Goal: Connect with others: Connect with others

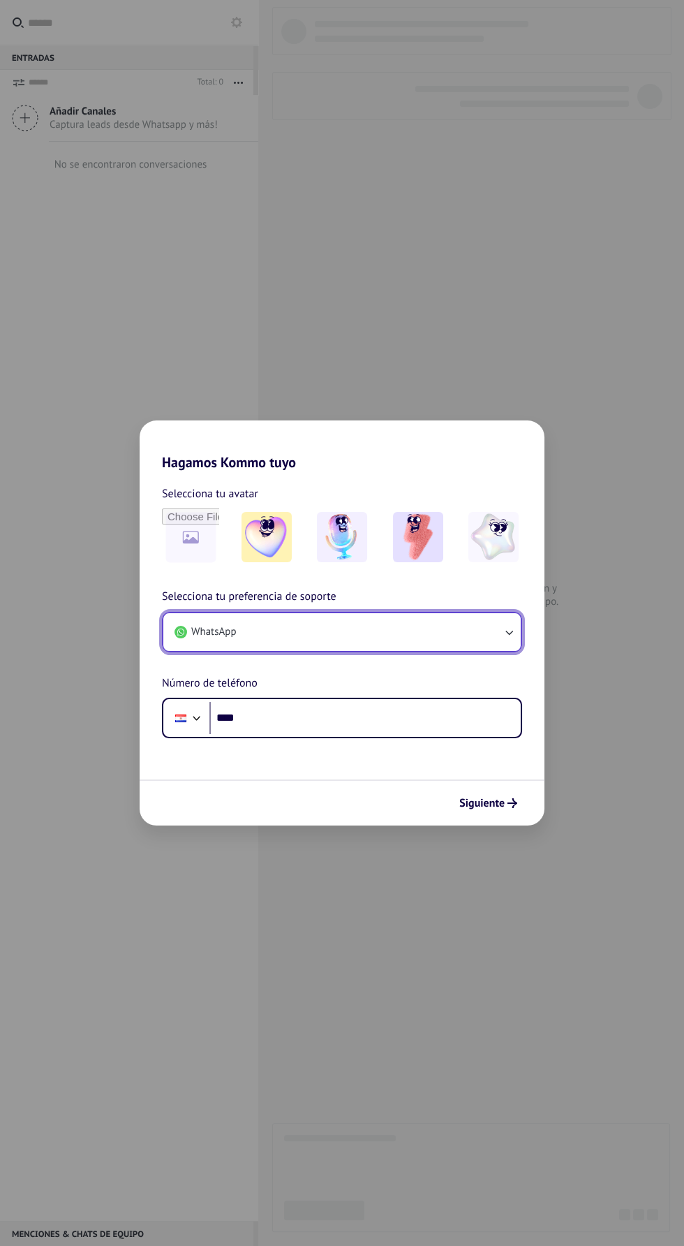
click at [414, 628] on button "WhatsApp" at bounding box center [342, 632] width 358 height 38
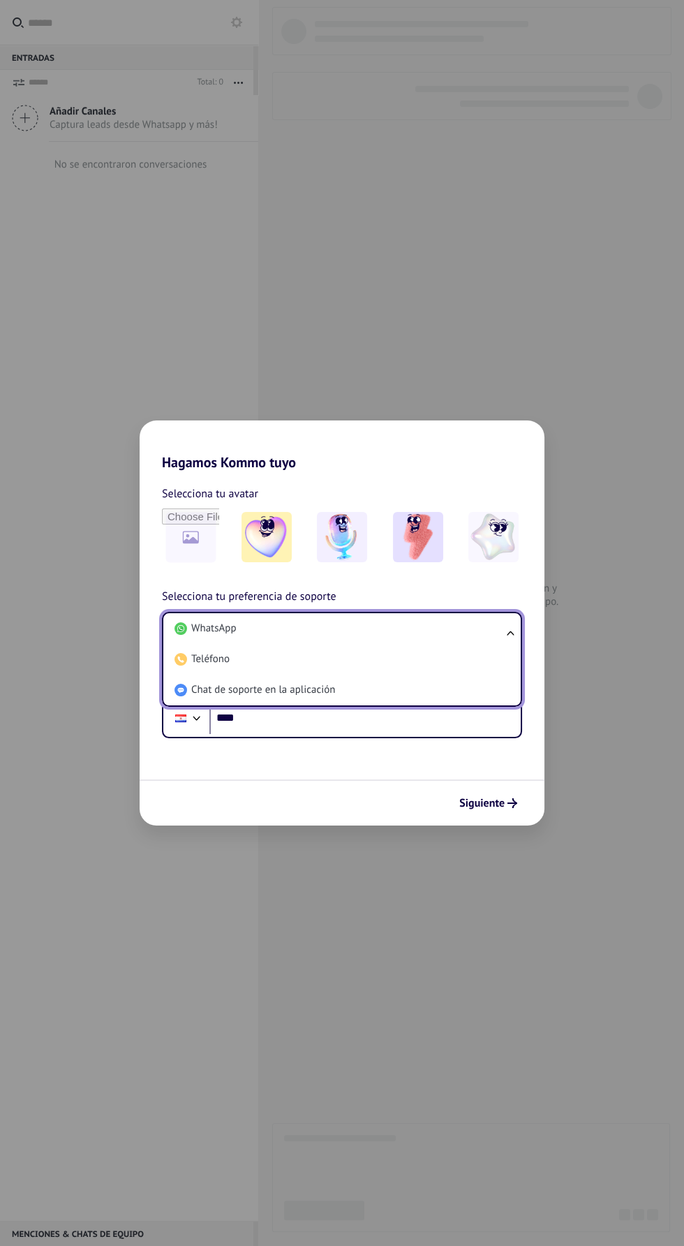
click at [157, 956] on div "Hagamos Kommo tuyo Selecciona tu avatar Selecciona tu preferencia de soporte Wh…" at bounding box center [342, 623] width 684 height 1246
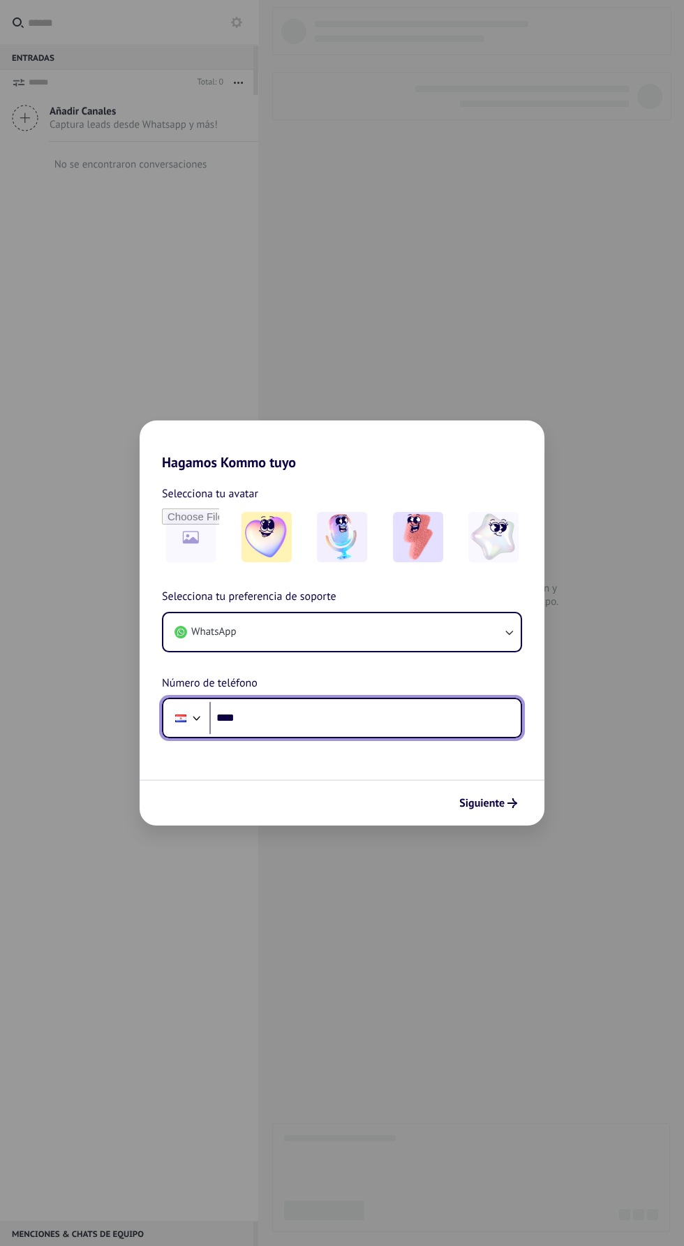
click at [471, 717] on input "****" at bounding box center [365, 718] width 311 height 32
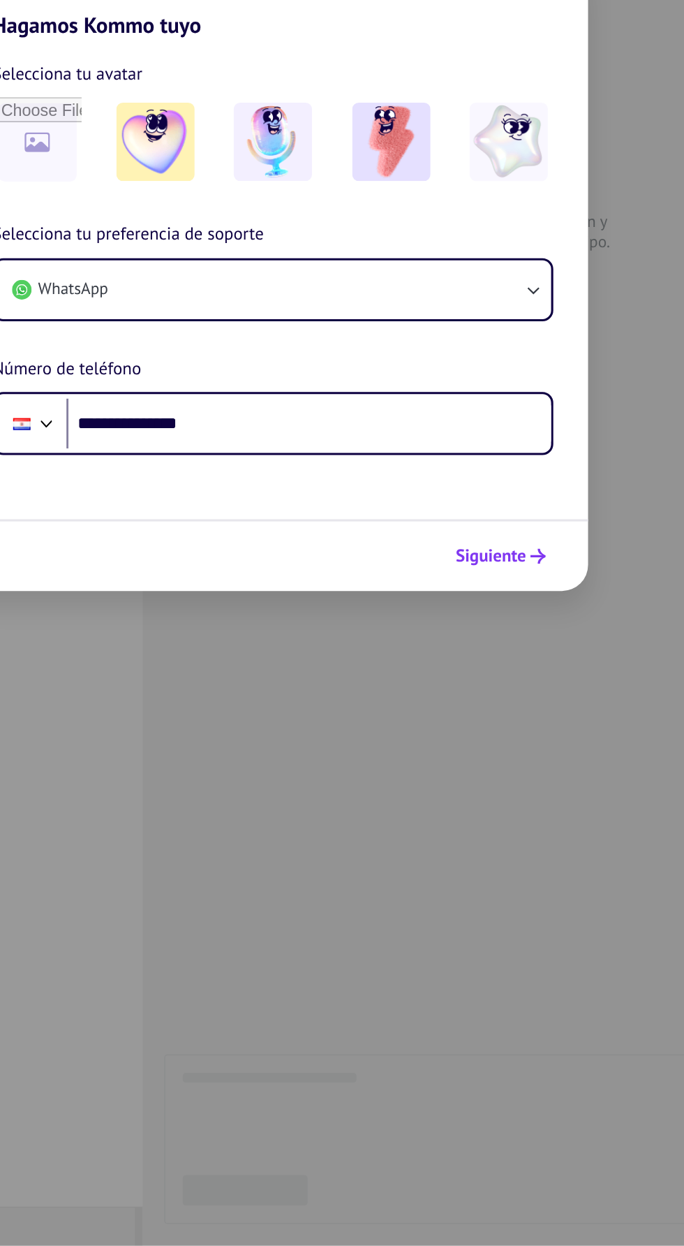
click at [513, 803] on icon "submit" at bounding box center [513, 803] width 10 height 10
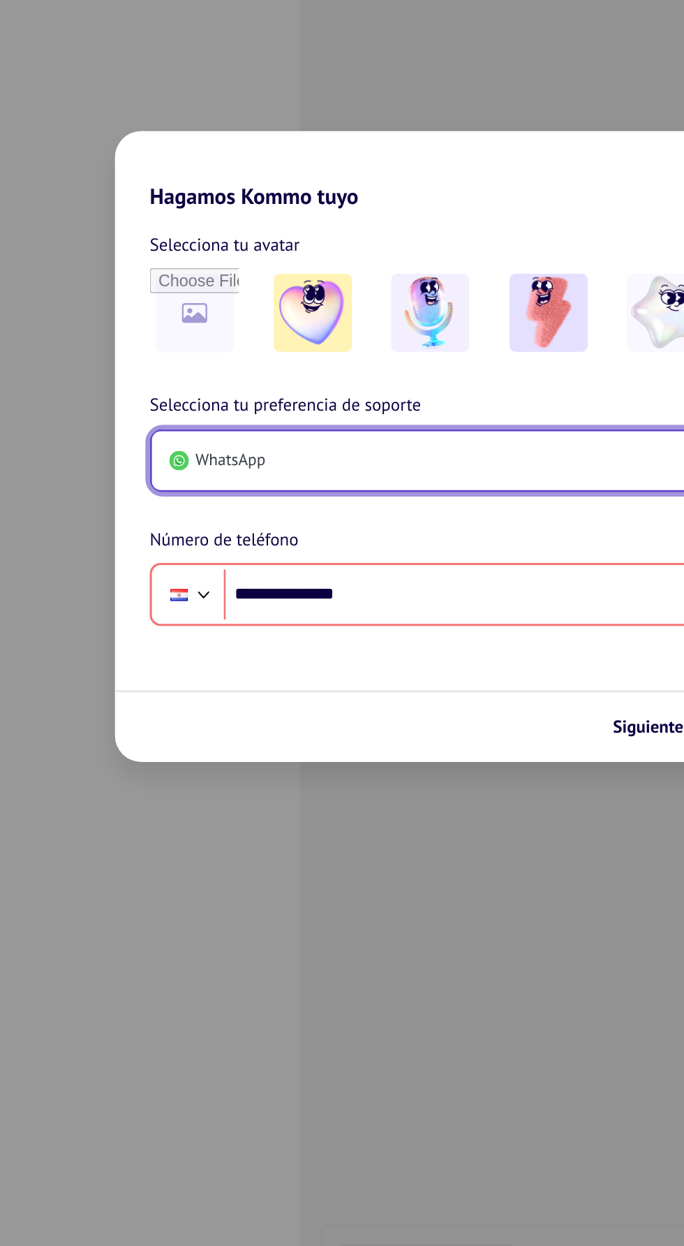
click at [400, 629] on button "WhatsApp" at bounding box center [342, 632] width 358 height 38
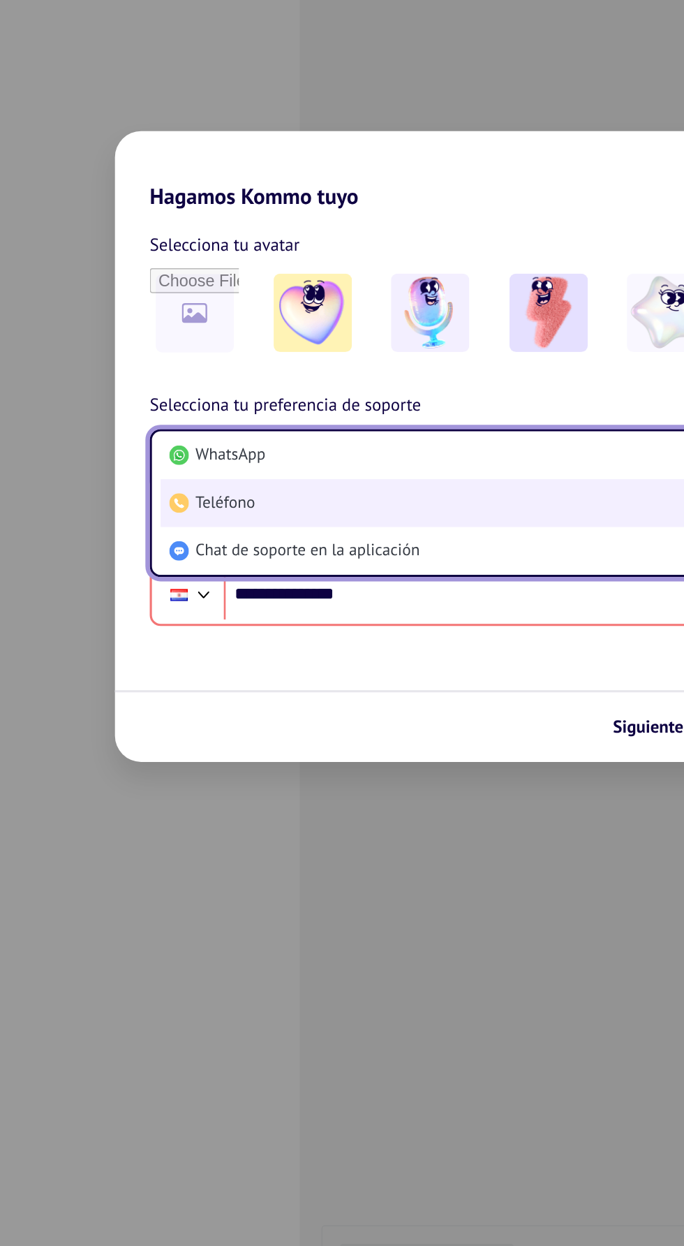
click at [335, 649] on li "Teléfono" at bounding box center [339, 659] width 341 height 31
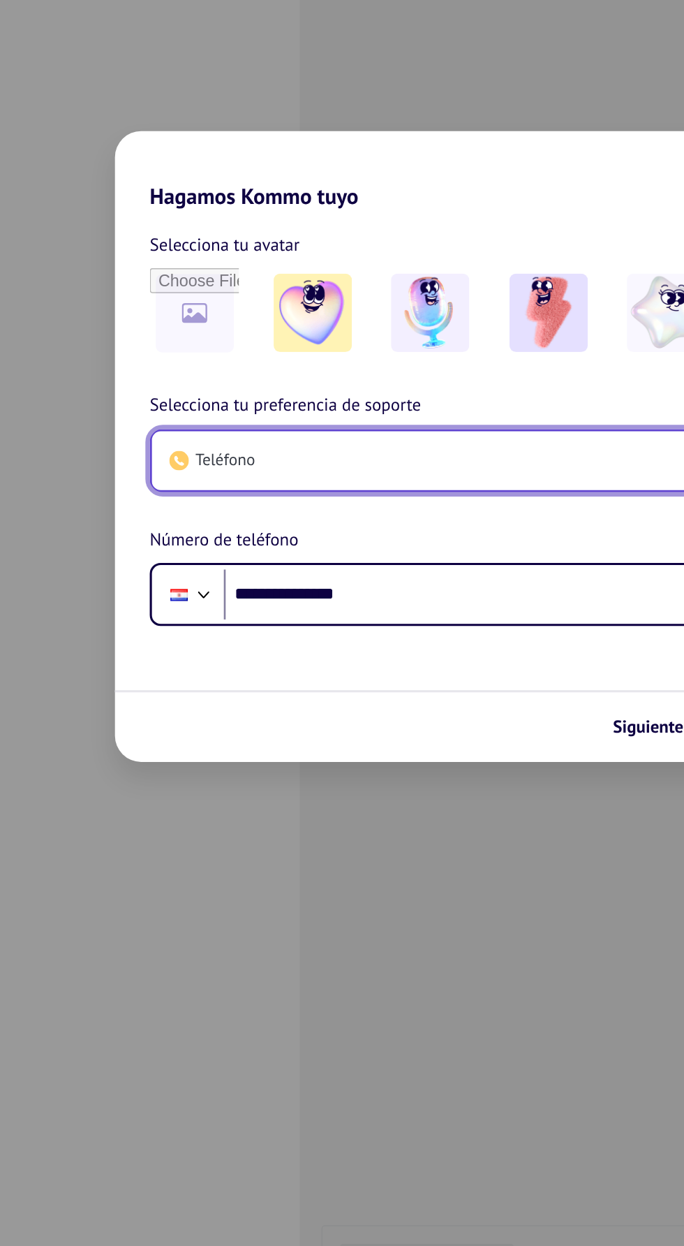
click at [336, 636] on button "Teléfono" at bounding box center [342, 632] width 358 height 38
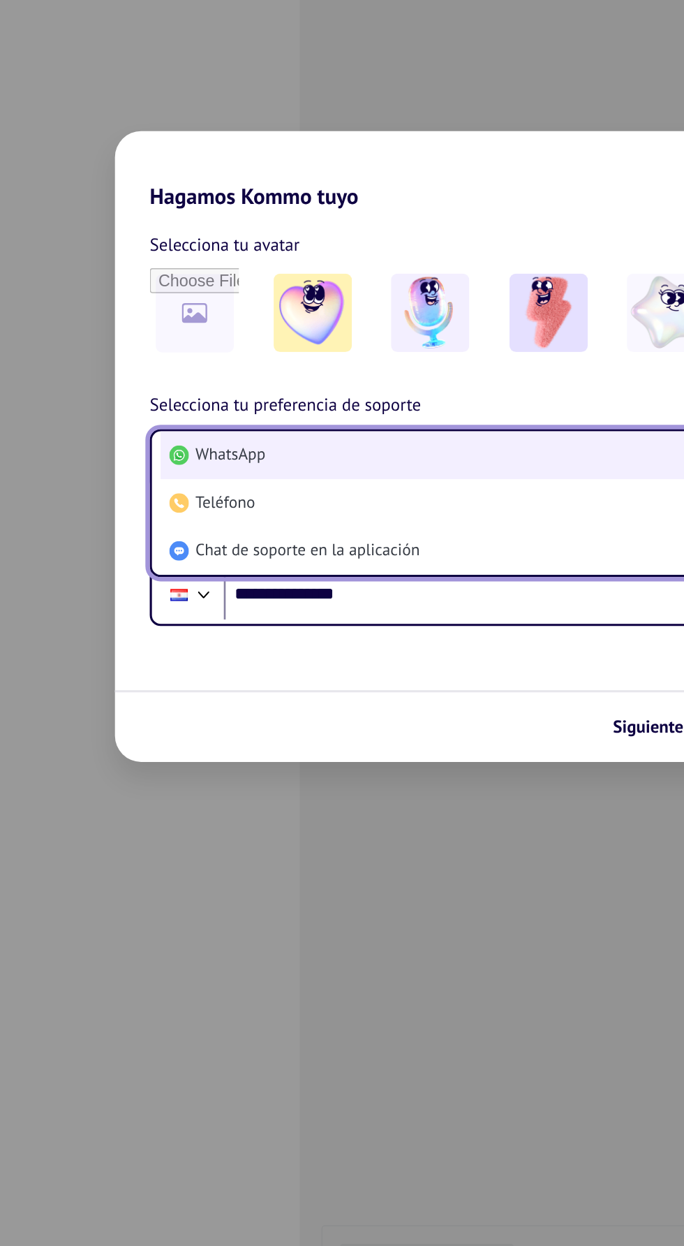
click at [336, 633] on li "WhatsApp" at bounding box center [339, 628] width 341 height 31
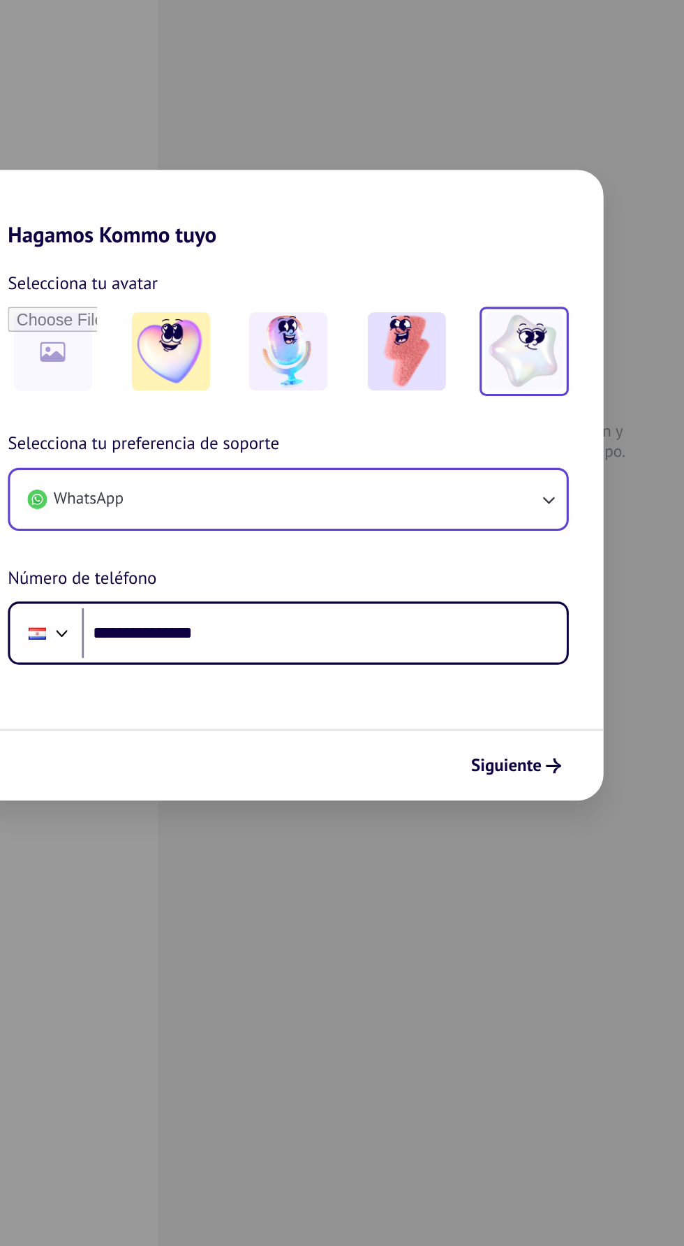
click at [497, 538] on img at bounding box center [494, 537] width 50 height 50
click at [504, 807] on span "Siguiente" at bounding box center [482, 803] width 45 height 10
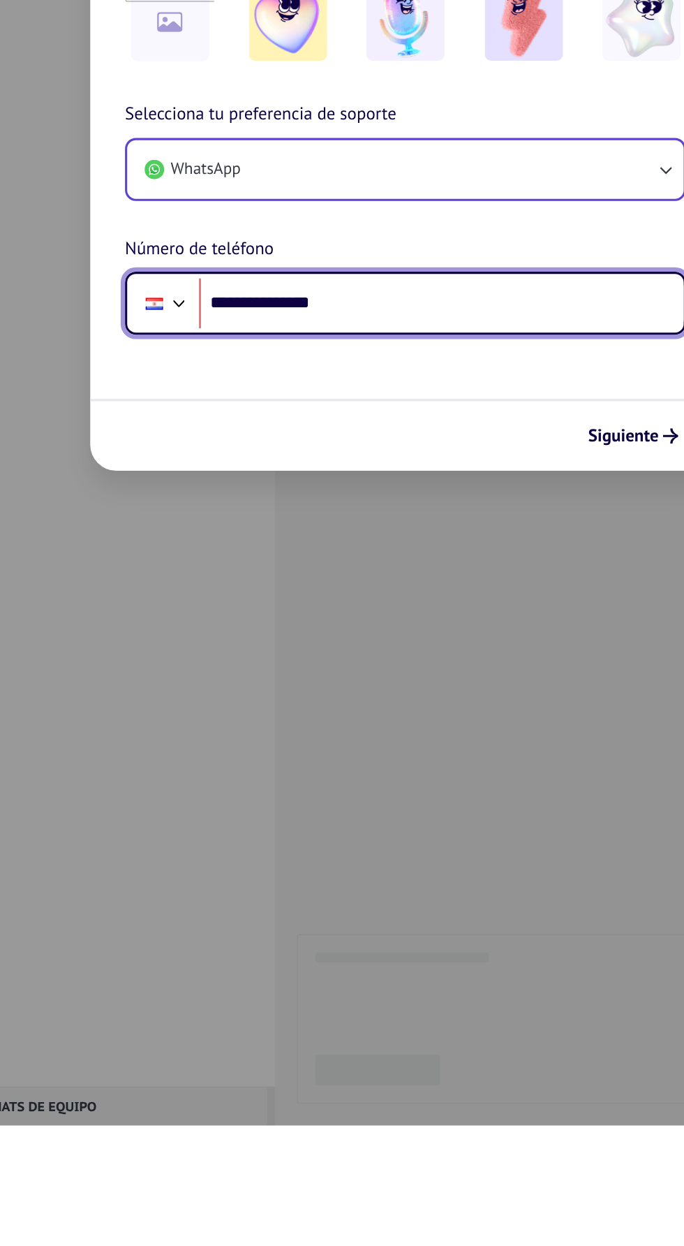
click at [195, 719] on div at bounding box center [197, 716] width 17 height 17
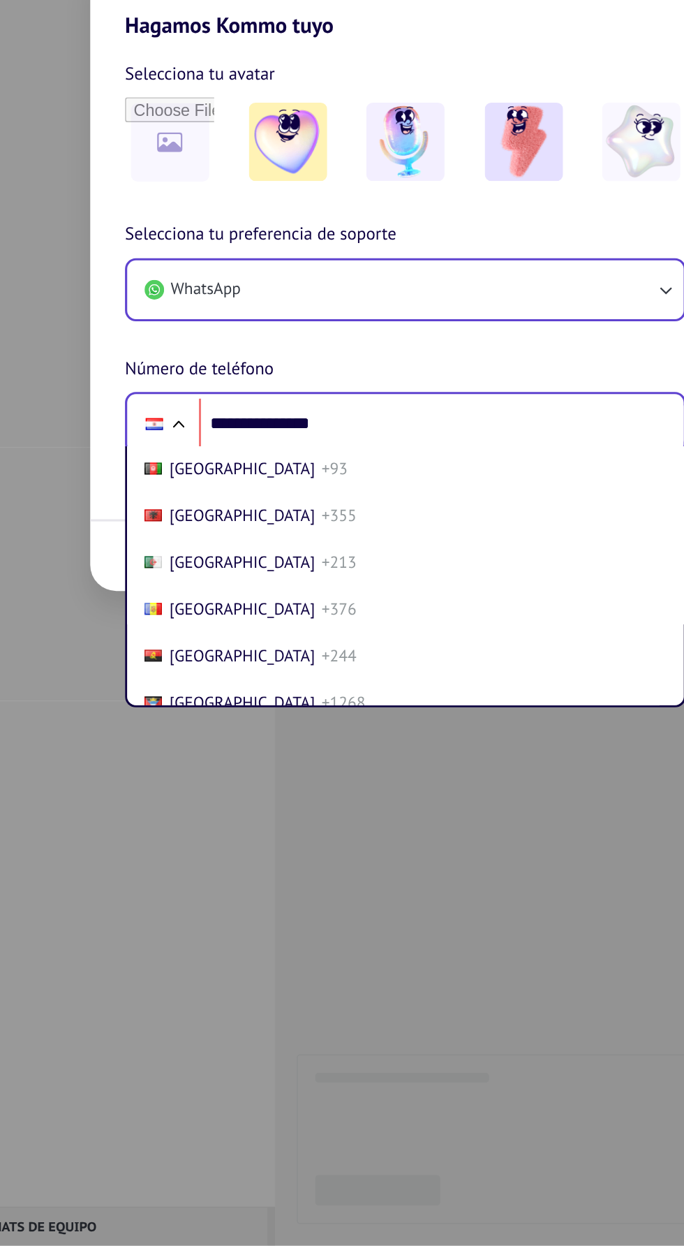
scroll to position [5106, 0]
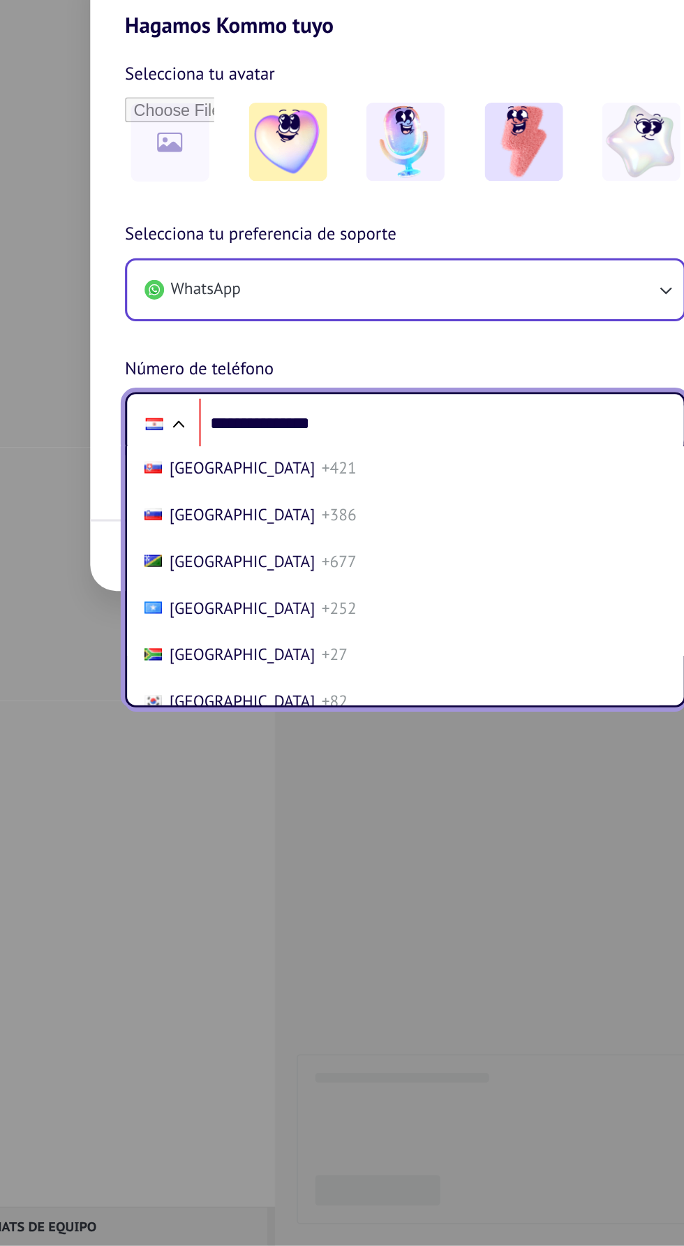
click at [349, 71] on li "Paraguay +595" at bounding box center [342, 56] width 346 height 30
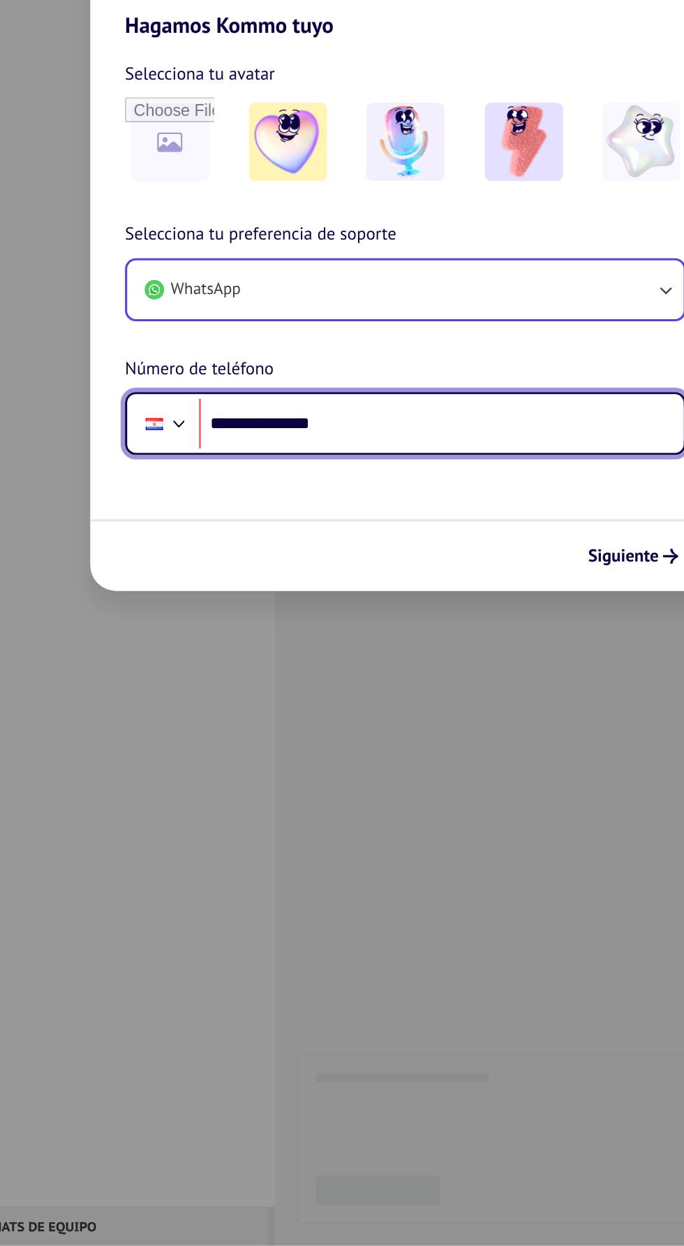
click at [200, 723] on div at bounding box center [197, 716] width 17 height 17
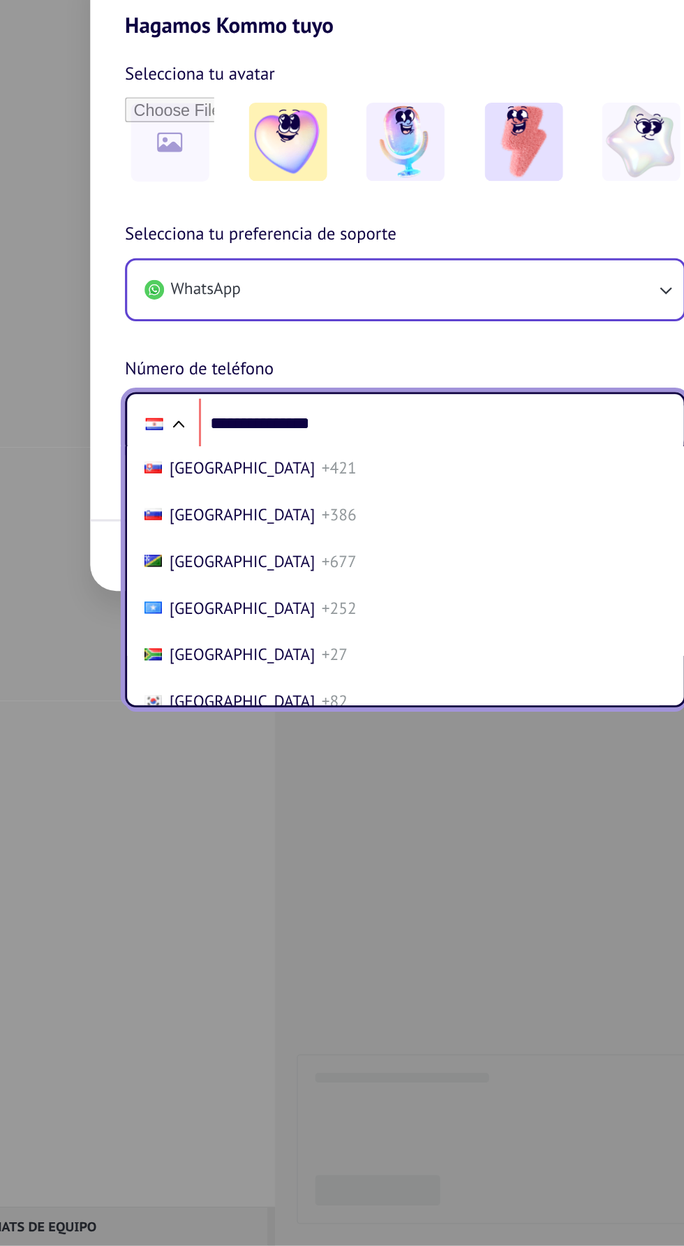
click at [388, 71] on li "Paraguay +595" at bounding box center [342, 56] width 346 height 30
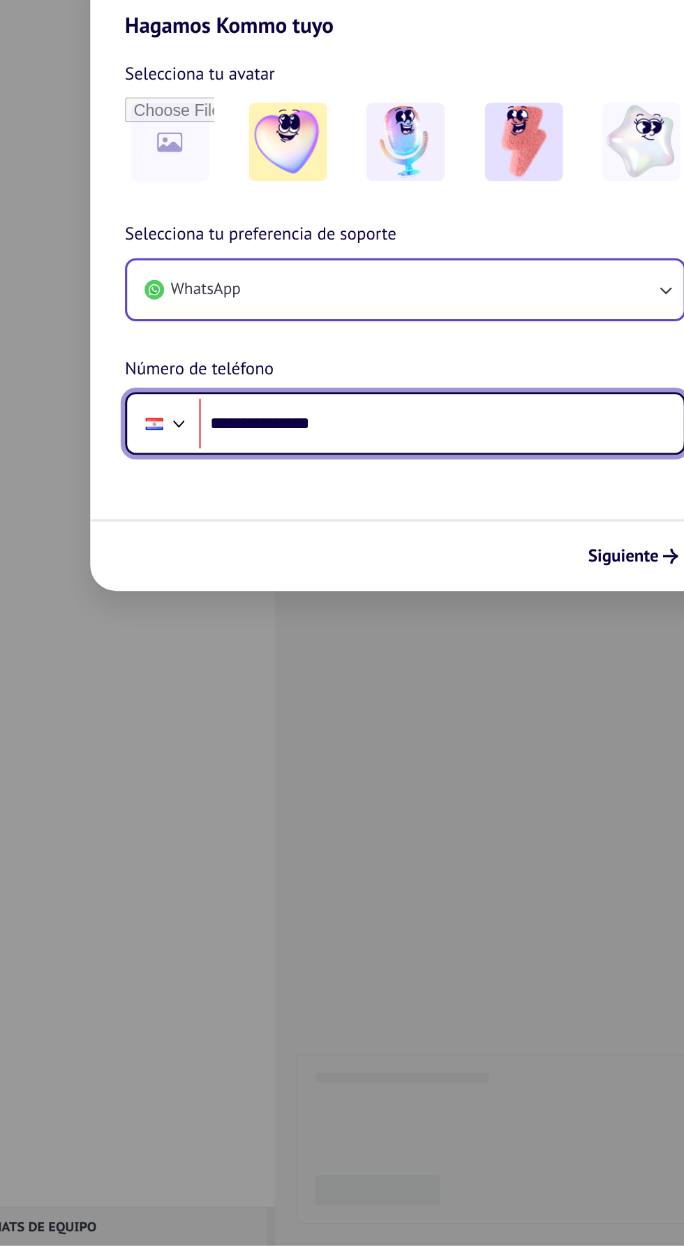
click at [321, 723] on input "**********" at bounding box center [365, 718] width 311 height 32
click at [249, 712] on input "**********" at bounding box center [365, 718] width 311 height 32
type input "**********"
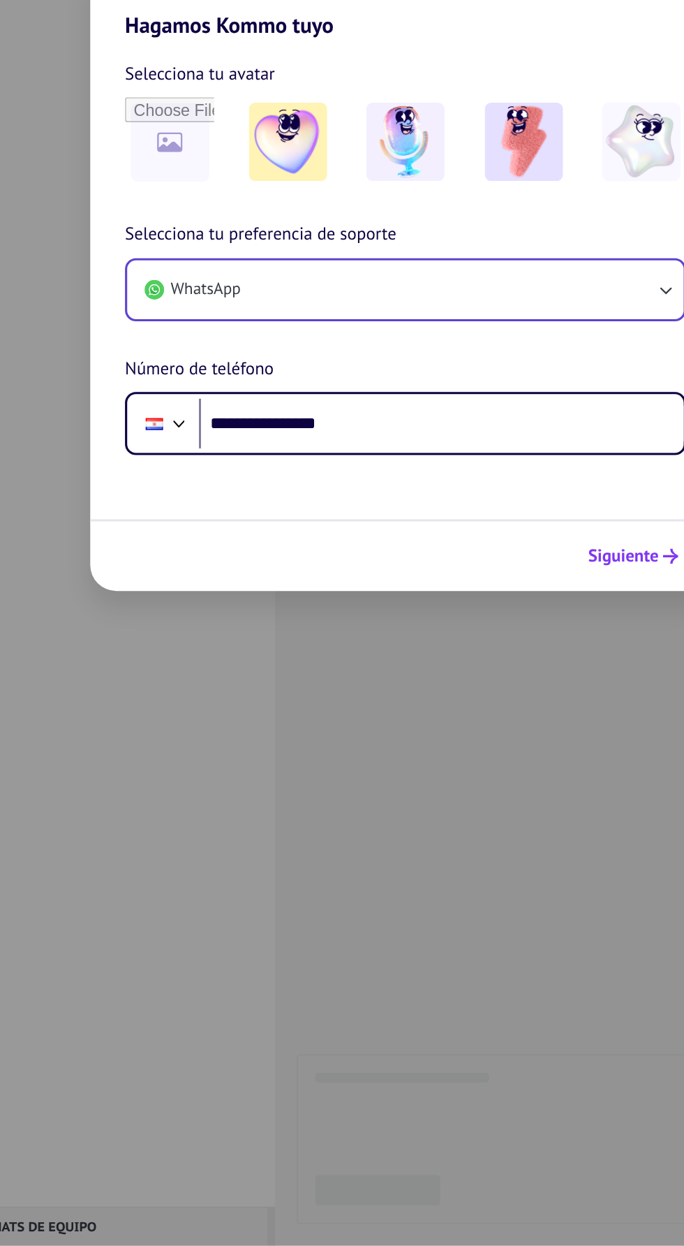
click at [490, 803] on span "Siguiente" at bounding box center [482, 803] width 45 height 10
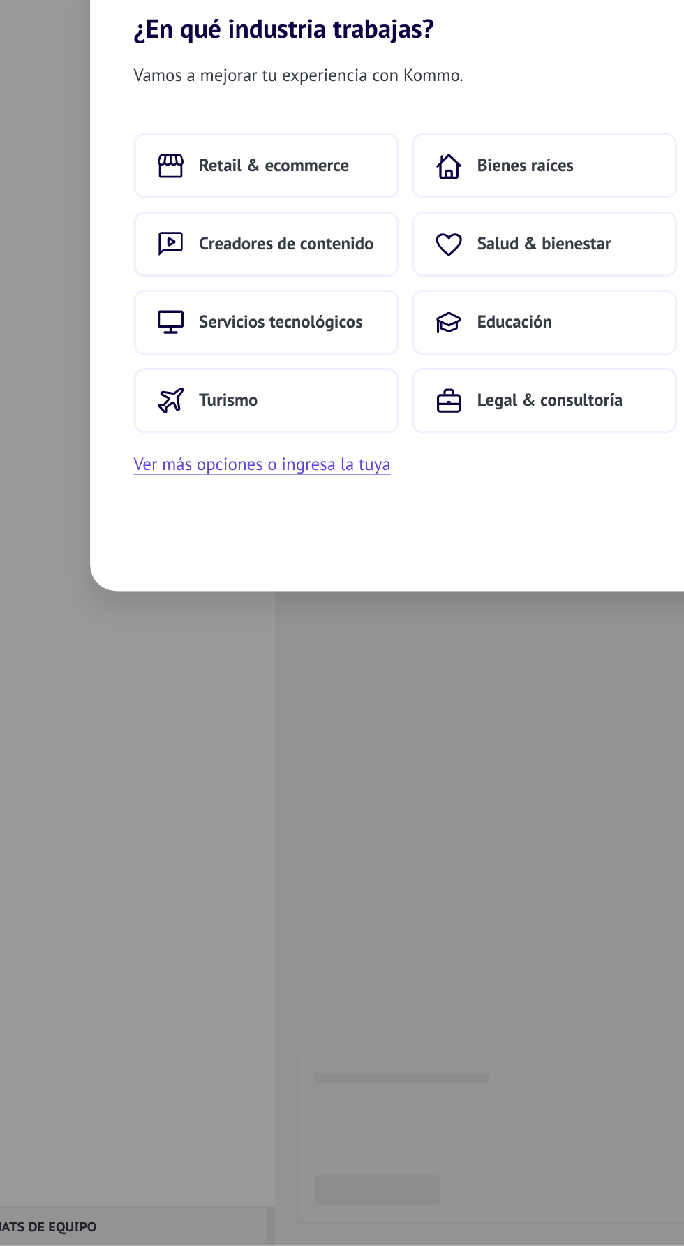
click at [351, 485] on span "Vamos a mejorar tu experiencia con Kommo." at bounding box center [274, 494] width 212 height 18
click at [331, 497] on span "Vamos a mejorar tu experiencia con Kommo." at bounding box center [274, 494] width 212 height 18
click at [326, 500] on span "Vamos a mejorar tu experiencia con Kommo." at bounding box center [274, 494] width 212 height 18
click at [309, 744] on button "Ver más opciones o ingresa la tuya" at bounding box center [250, 744] width 165 height 18
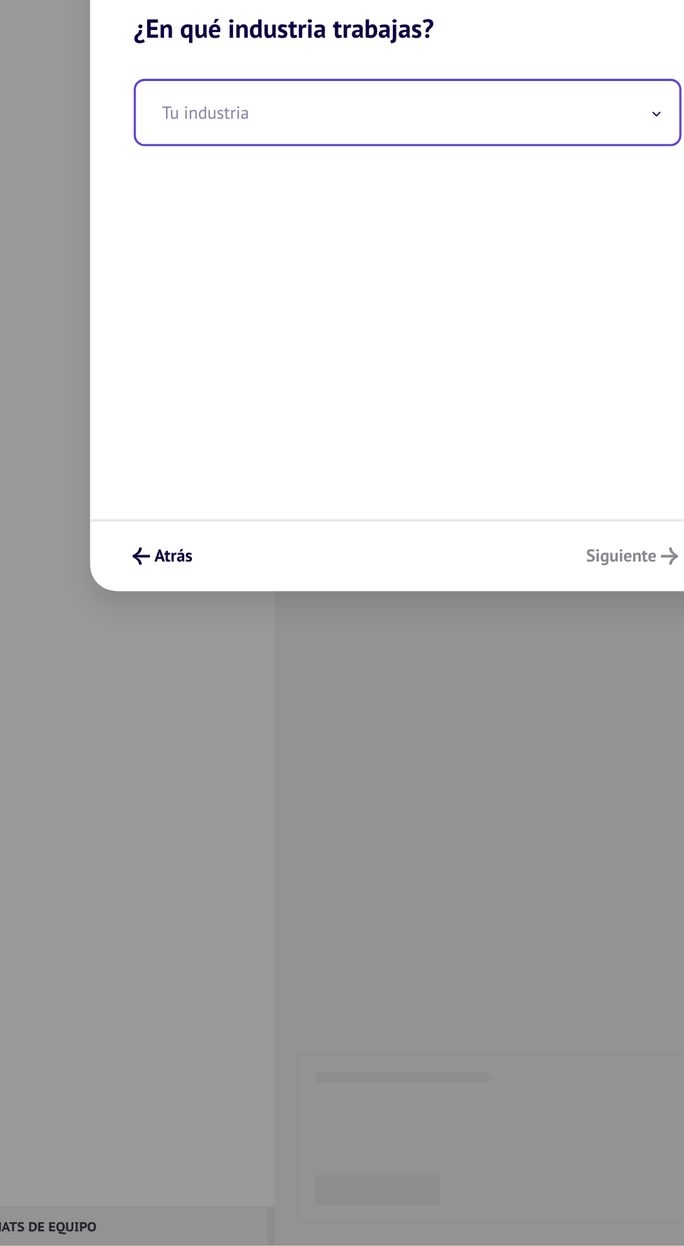
click at [352, 514] on input "text" at bounding box center [343, 518] width 349 height 41
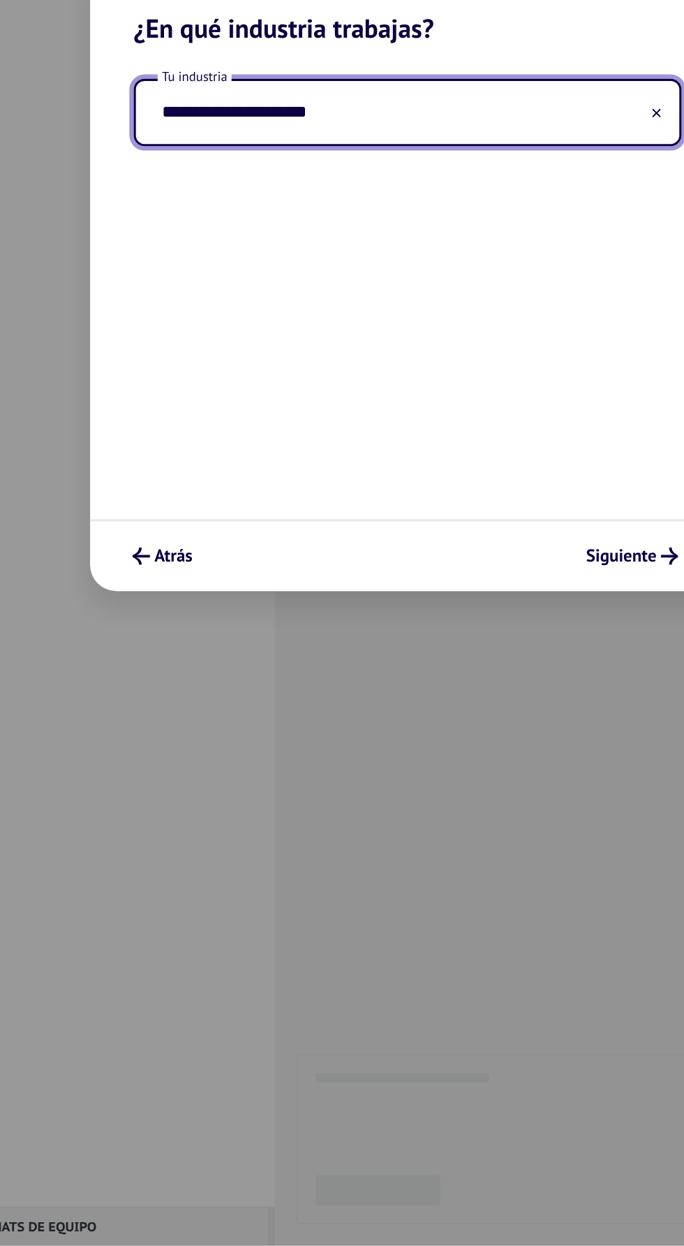
type input "**********"
click at [485, 799] on span "Siguiente" at bounding box center [480, 803] width 45 height 10
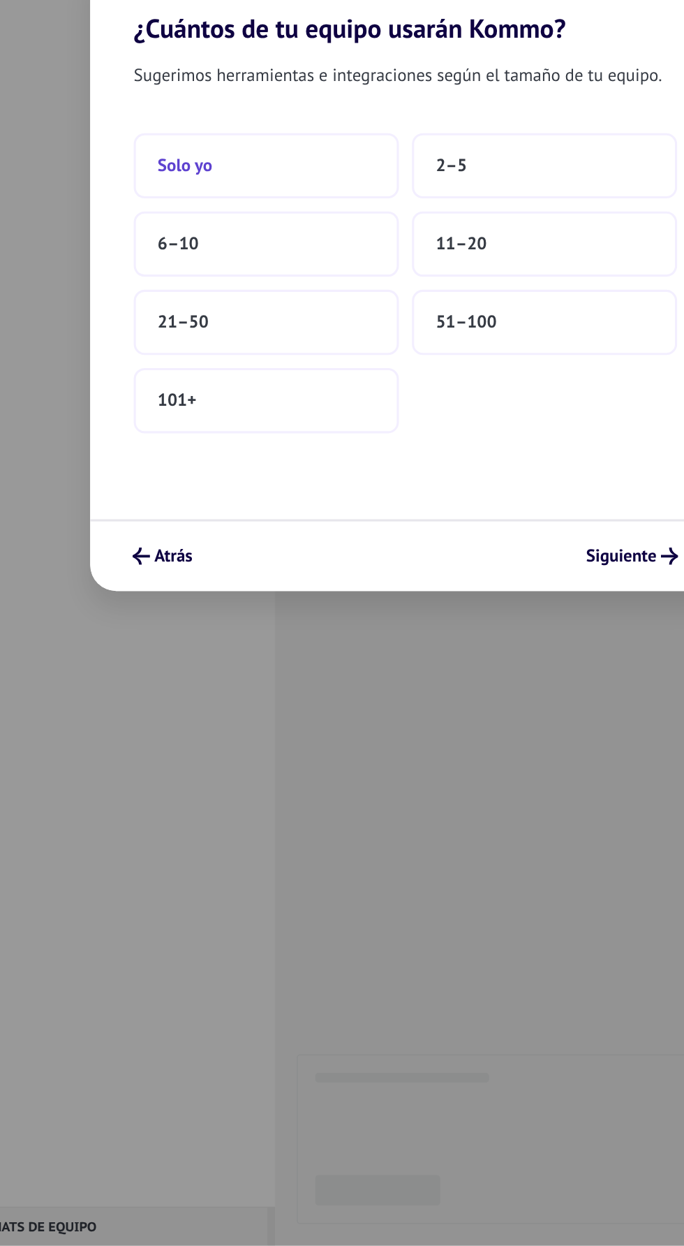
click at [237, 557] on button "Solo yo" at bounding box center [253, 552] width 170 height 42
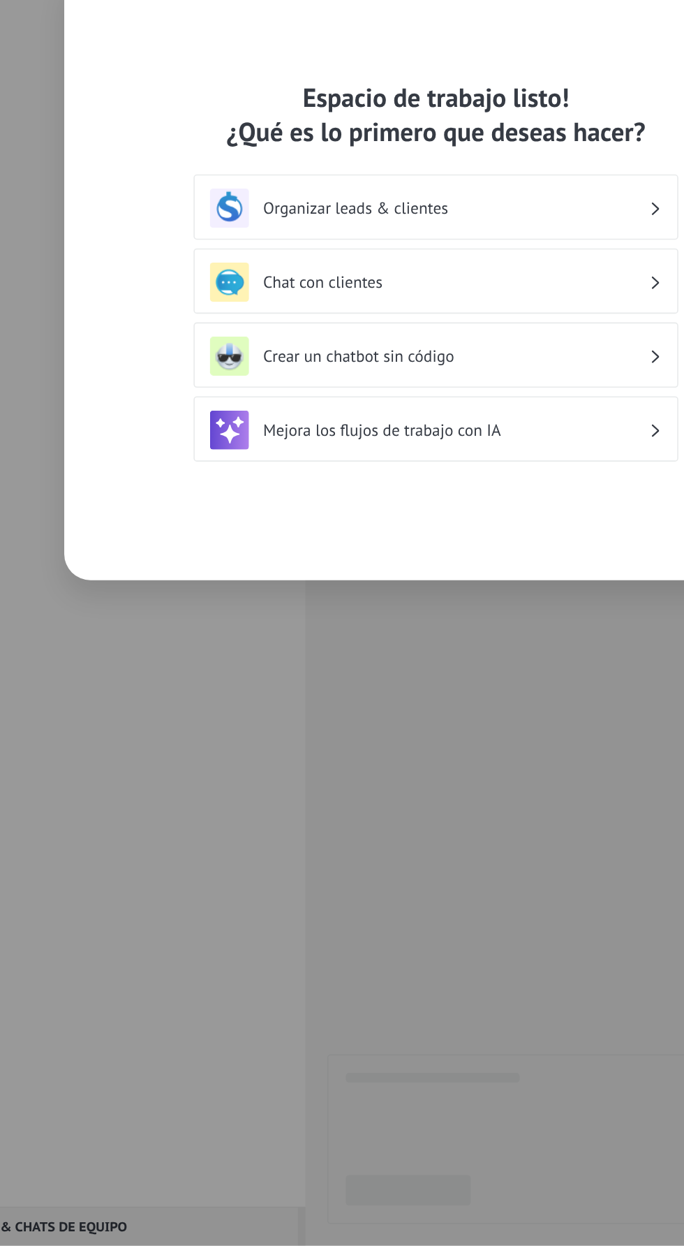
click at [425, 610] on div "Chat con clientes" at bounding box center [341, 626] width 311 height 42
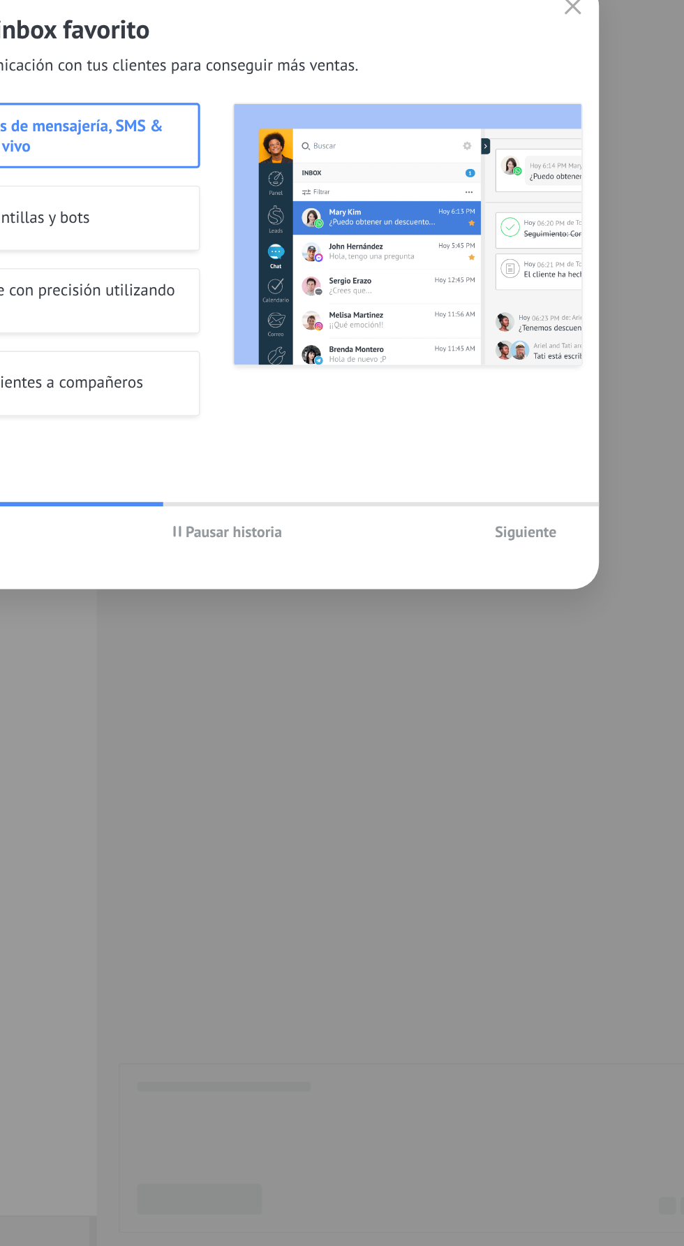
click at [548, 791] on button "Siguiente" at bounding box center [534, 781] width 52 height 21
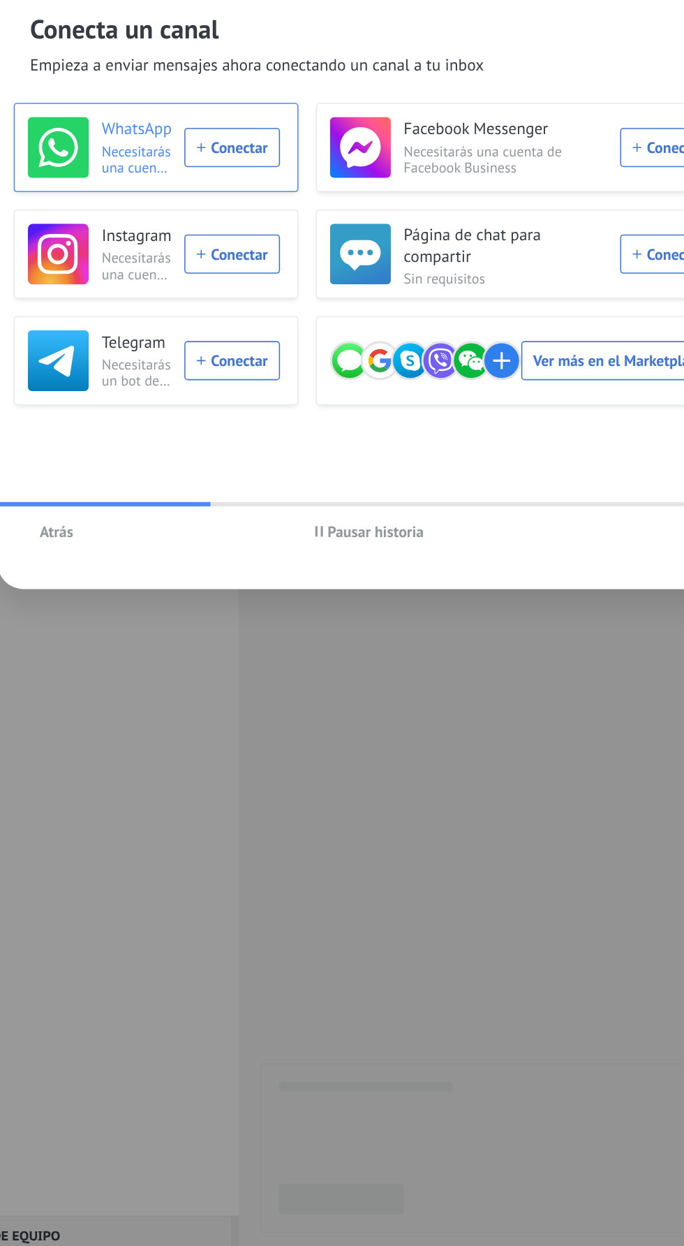
click at [257, 535] on div "WhatsApp Necesitarás una cuenta de WhatsApp Conectar" at bounding box center [204, 534] width 162 height 39
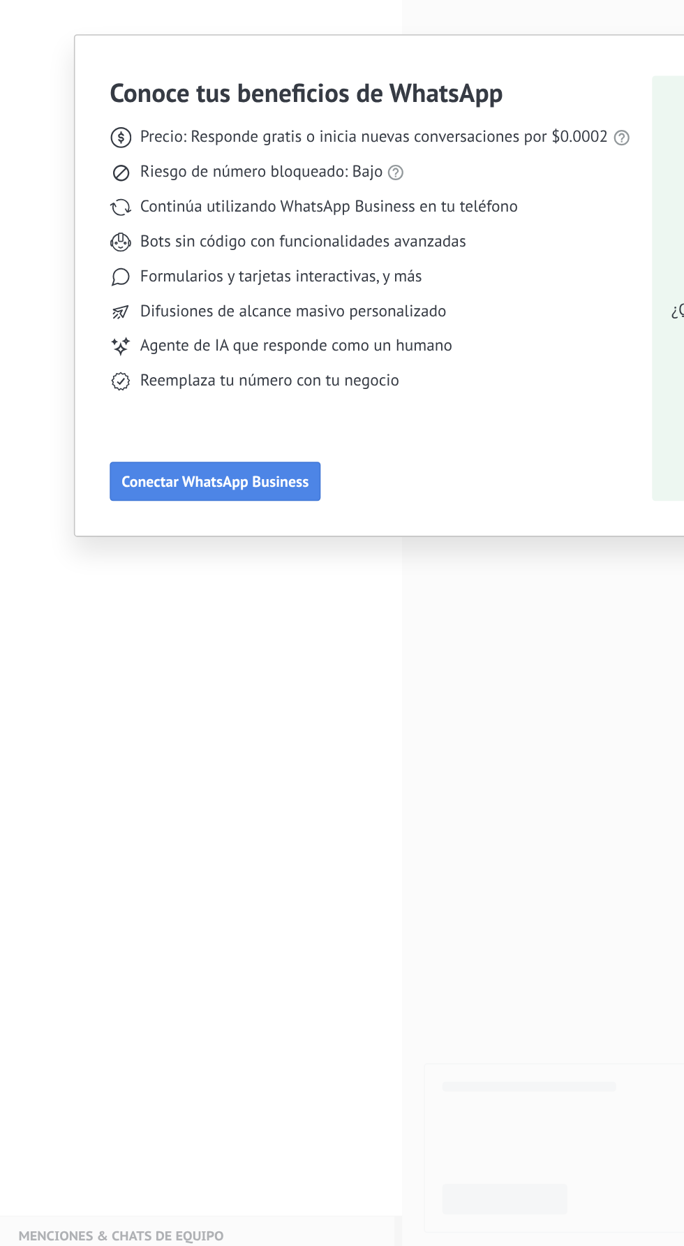
click at [119, 754] on span "Conectar WhatsApp Business" at bounding box center [138, 749] width 120 height 10
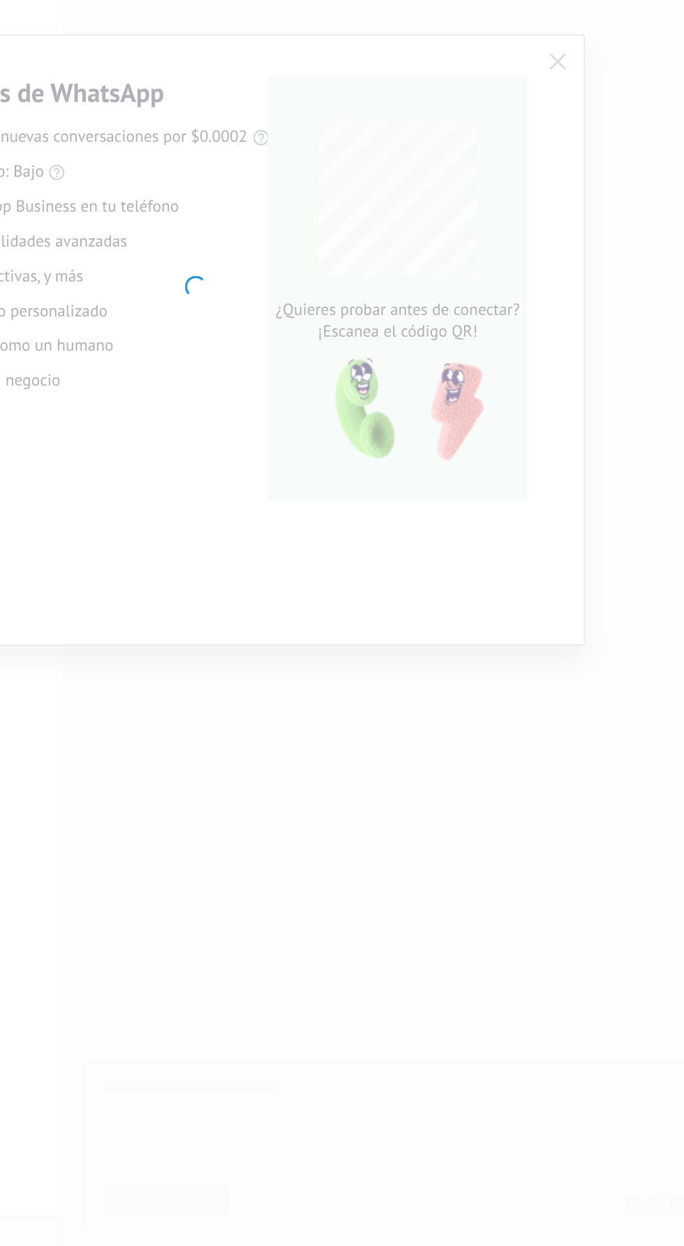
scroll to position [0, 0]
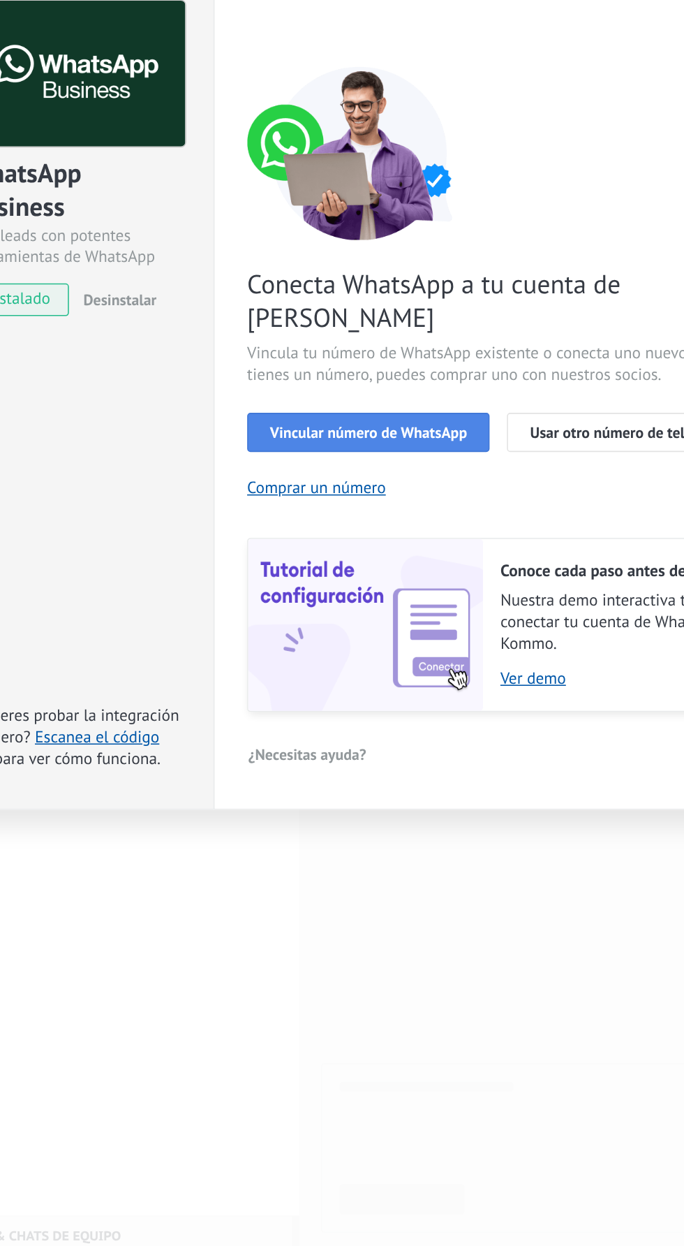
click at [346, 718] on span "Vincular número de WhatsApp" at bounding box center [303, 718] width 126 height 10
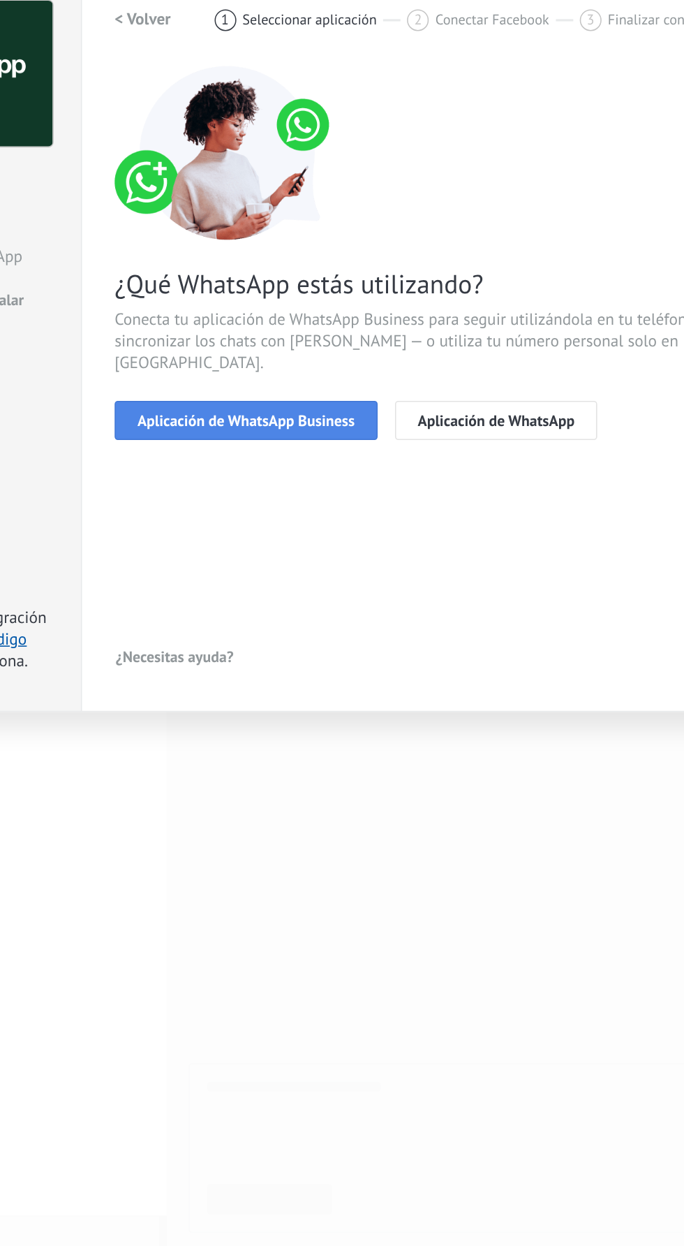
click at [274, 715] on span "Aplicación de WhatsApp Business" at bounding box center [310, 710] width 140 height 10
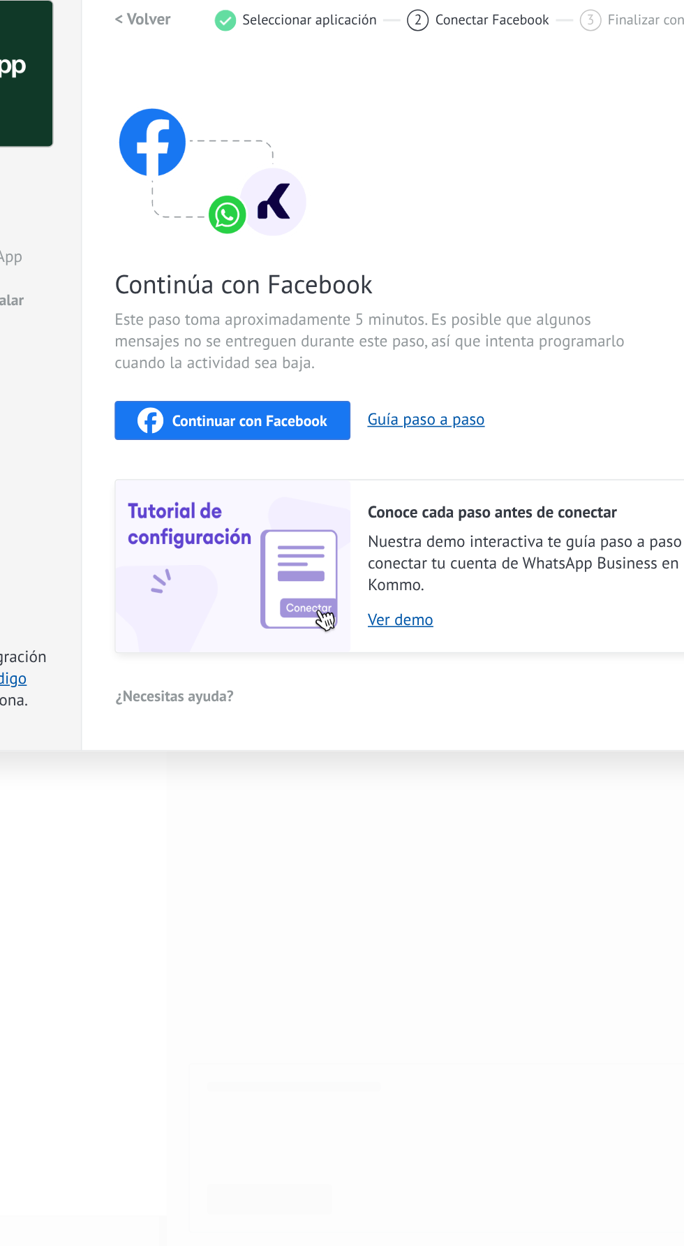
click at [347, 723] on button "Continuar con Facebook" at bounding box center [301, 710] width 152 height 25
